Goal: Navigation & Orientation: Go to known website

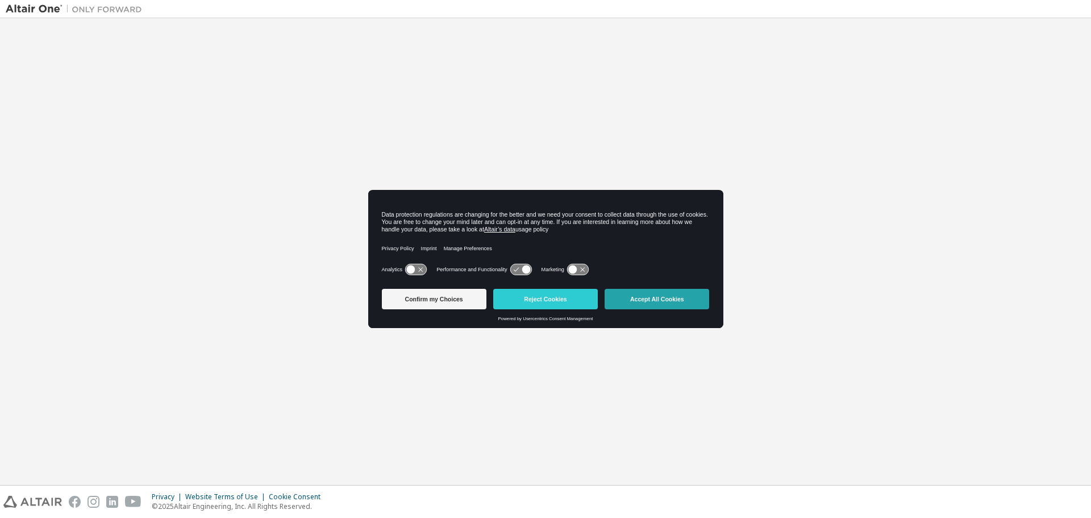
click at [650, 293] on button "Accept All Cookies" at bounding box center [657, 299] width 105 height 20
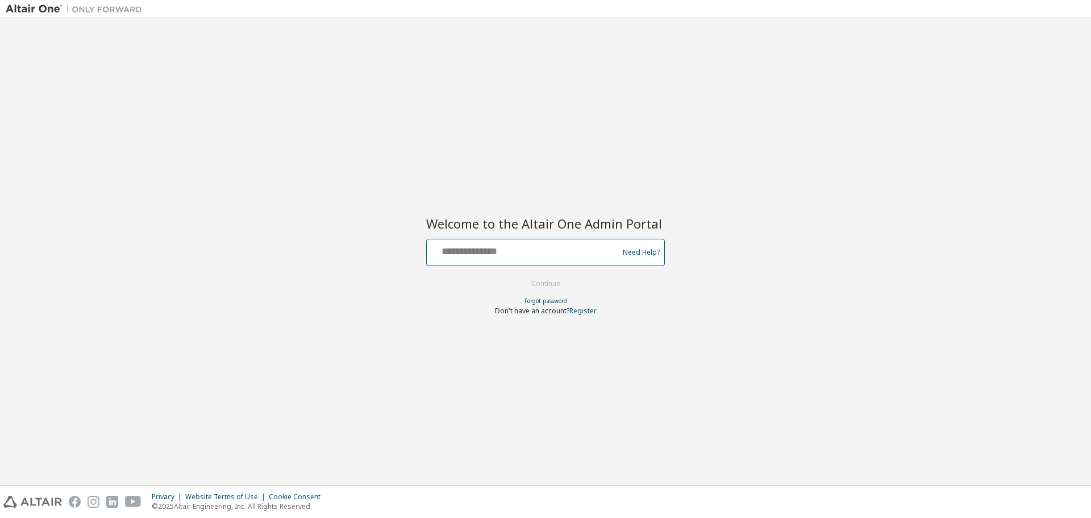
click at [480, 255] on input "text" at bounding box center [524, 249] width 186 height 16
type input "**********"
click at [539, 284] on button "Continue" at bounding box center [545, 283] width 53 height 17
